Goal: Task Accomplishment & Management: Manage account settings

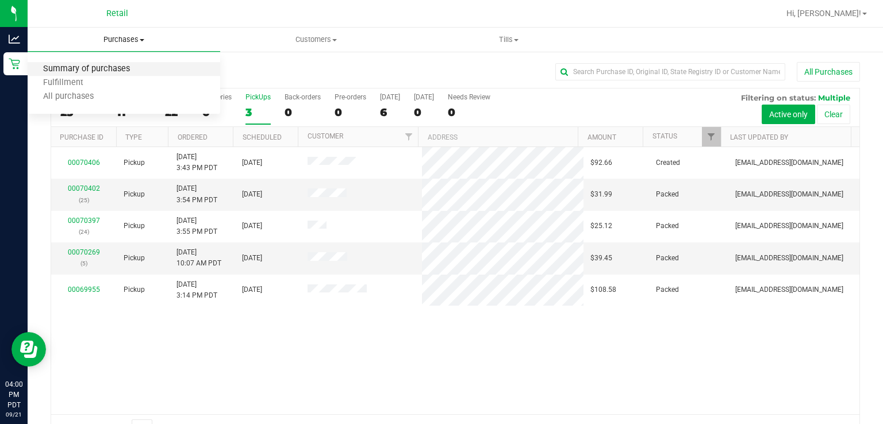
click at [105, 69] on span "Summary of purchases" at bounding box center [87, 69] width 118 height 10
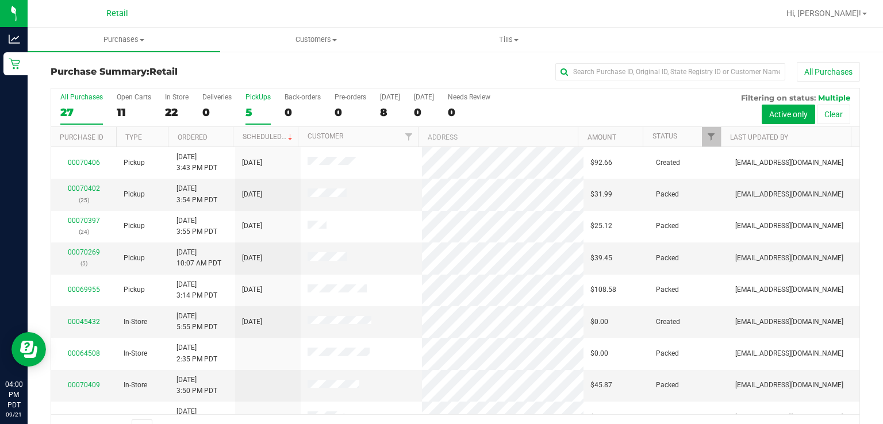
click at [260, 101] on div "PickUps" at bounding box center [258, 97] width 25 height 8
click at [0, 0] on input "PickUps 5" at bounding box center [0, 0] width 0 height 0
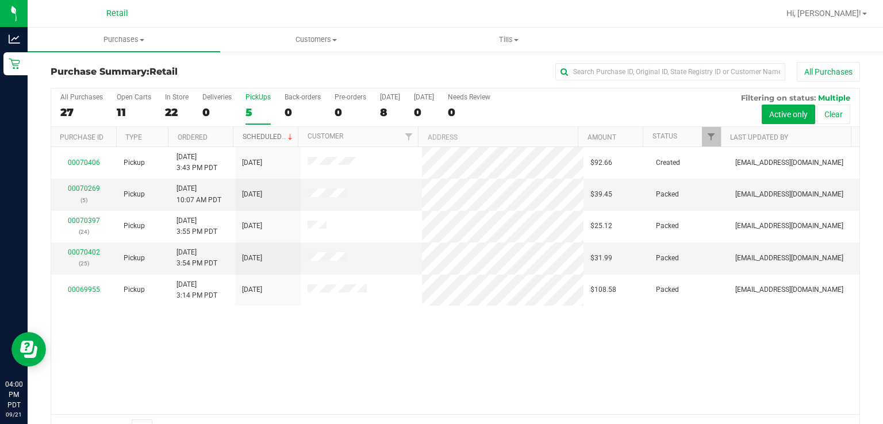
click at [260, 137] on link "Scheduled" at bounding box center [269, 137] width 52 height 8
click at [247, 96] on div "PickUps" at bounding box center [258, 97] width 25 height 8
click at [0, 0] on input "PickUps 5" at bounding box center [0, 0] width 0 height 0
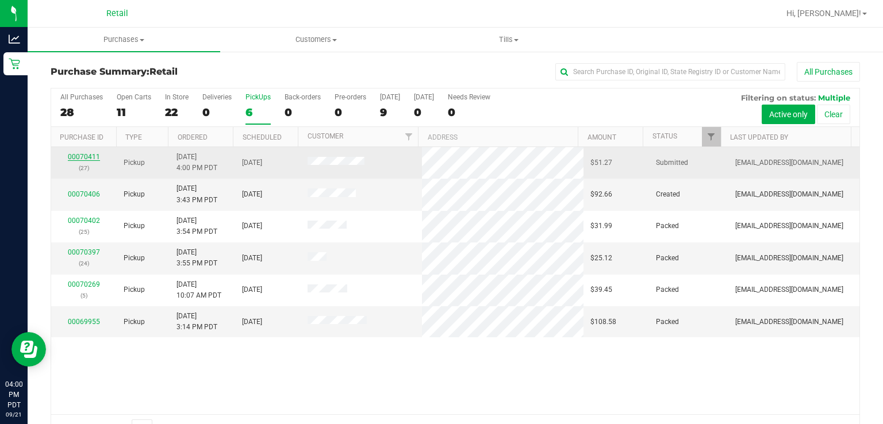
click at [91, 159] on link "00070411" at bounding box center [84, 157] width 32 height 8
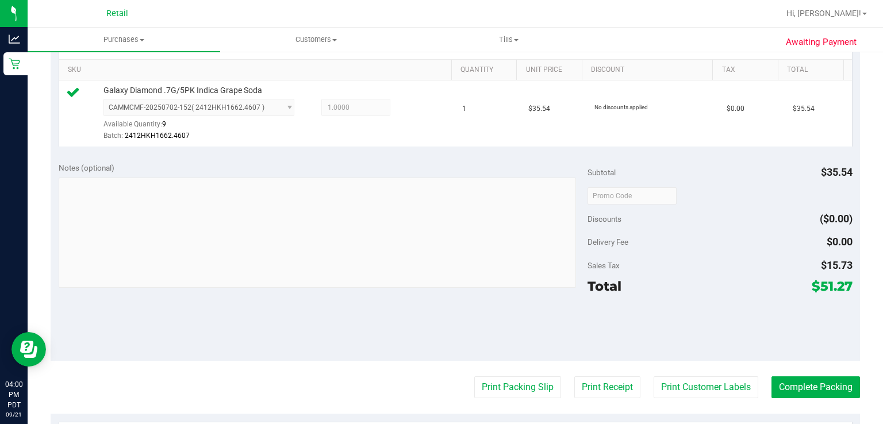
scroll to position [439, 0]
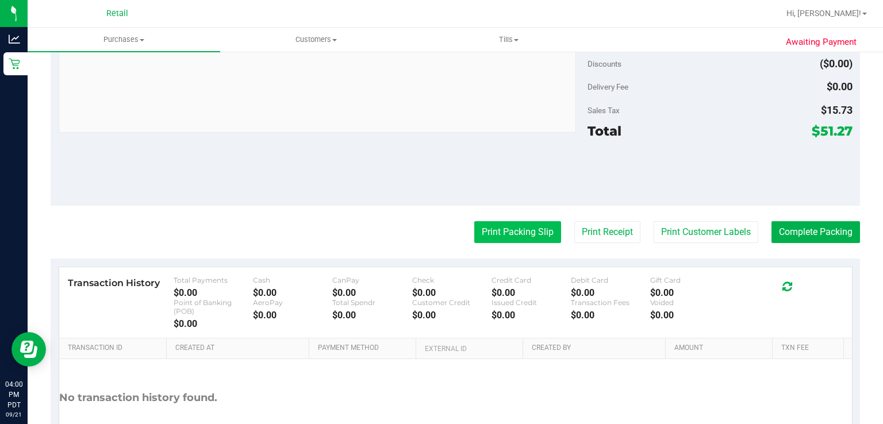
click at [501, 235] on button "Print Packing Slip" at bounding box center [517, 232] width 87 height 22
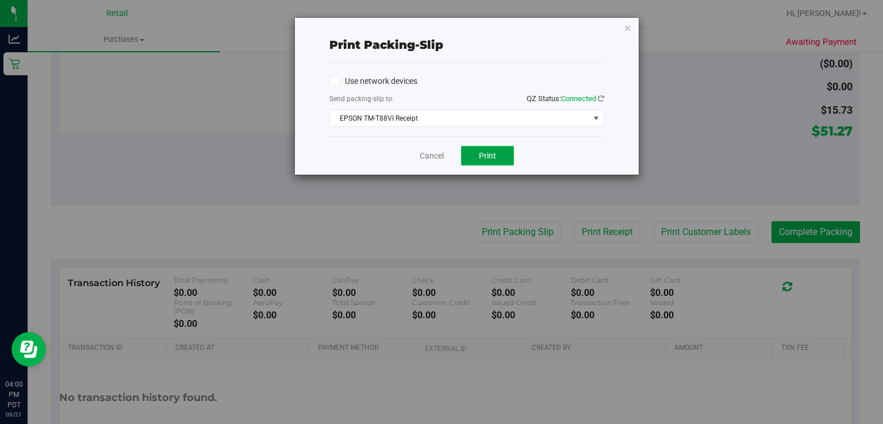
click at [496, 162] on button "Print" at bounding box center [487, 156] width 53 height 20
click at [420, 155] on link "Cancel" at bounding box center [432, 156] width 24 height 12
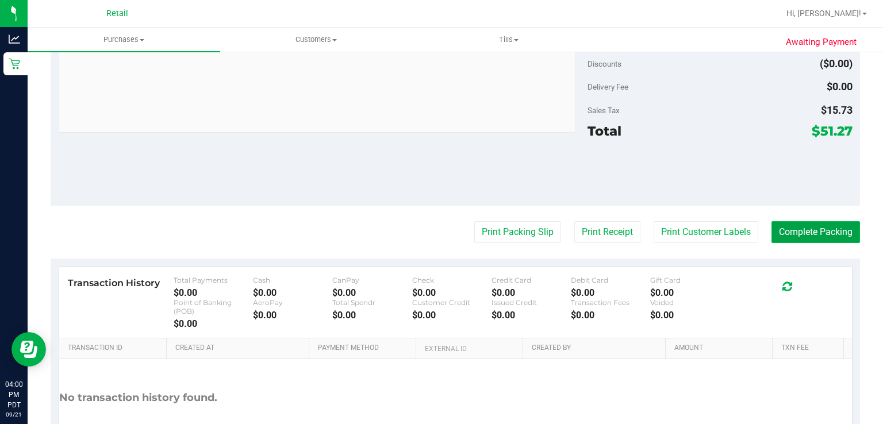
click at [814, 235] on button "Complete Packing" at bounding box center [816, 232] width 89 height 22
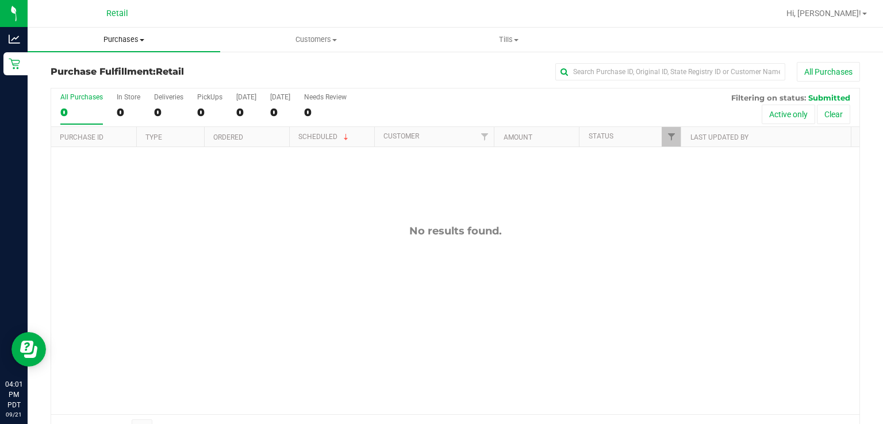
click at [136, 29] on uib-tab-heading "Purchases Summary of purchases Fulfillment All purchases" at bounding box center [124, 40] width 193 height 24
click at [122, 64] on span "Summary of purchases" at bounding box center [87, 69] width 118 height 10
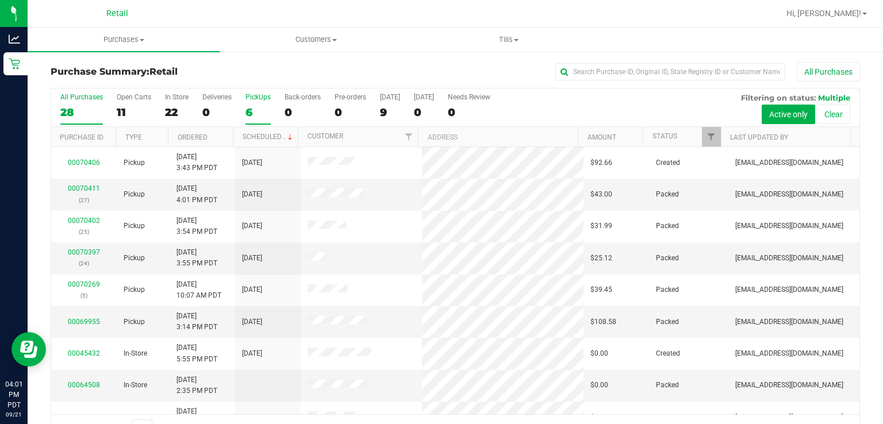
click at [260, 104] on label "PickUps 6" at bounding box center [258, 109] width 25 height 32
click at [0, 0] on input "PickUps 6" at bounding box center [0, 0] width 0 height 0
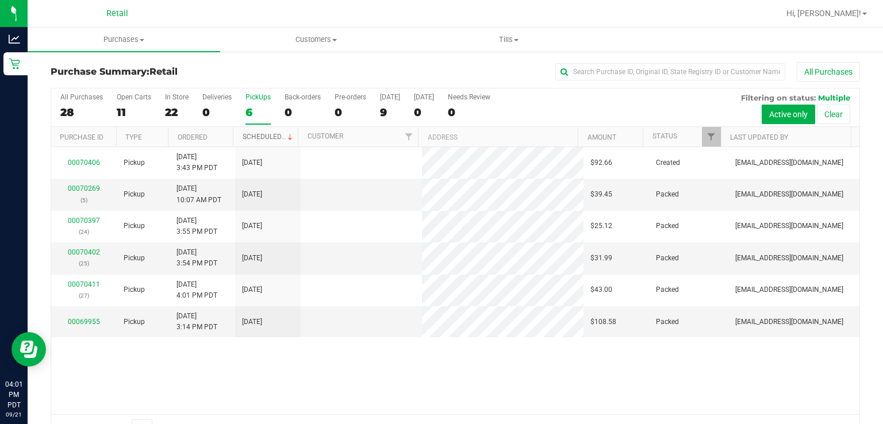
click at [267, 136] on link "Scheduled" at bounding box center [269, 137] width 52 height 8
